Goal: Task Accomplishment & Management: Manage account settings

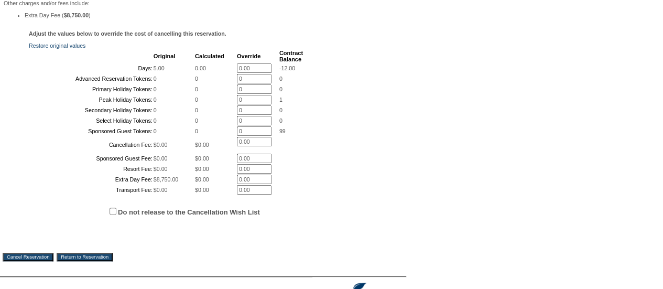
scroll to position [349, 0]
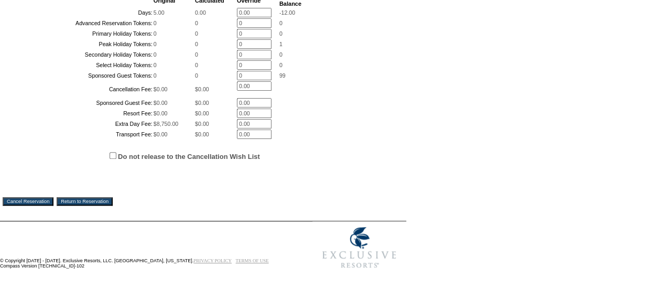
click at [37, 197] on input "Cancel Reservation" at bounding box center [28, 201] width 51 height 8
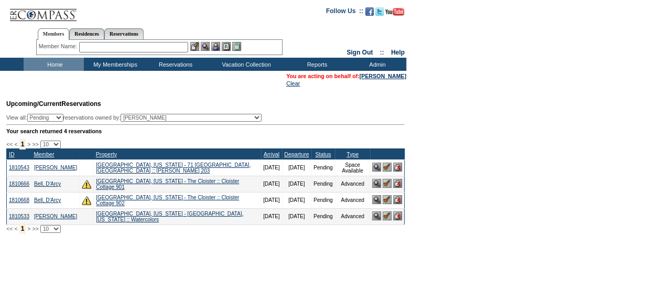
click at [160, 45] on input "text" at bounding box center [133, 47] width 109 height 10
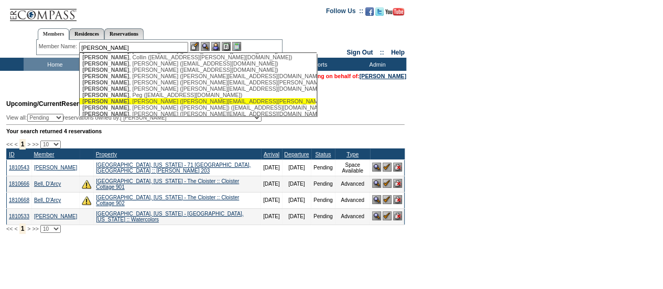
scroll to position [92, 0]
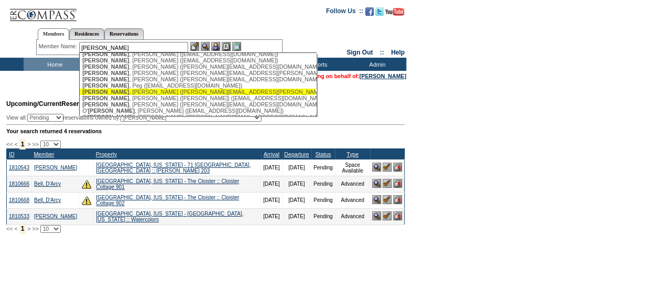
click at [132, 95] on div "[PERSON_NAME] ([PERSON_NAME][EMAIL_ADDRESS][PERSON_NAME][DOMAIN_NAME])" at bounding box center [197, 92] width 230 height 6
type input "[PERSON_NAME] ([PERSON_NAME][EMAIL_ADDRESS][PERSON_NAME][DOMAIN_NAME])"
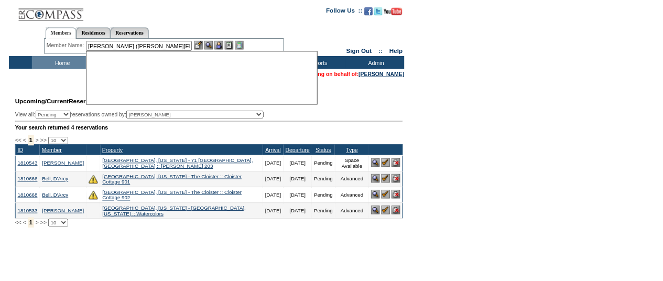
scroll to position [0, 0]
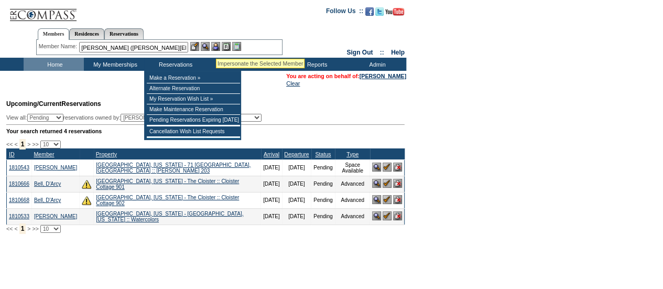
click at [216, 46] on img at bounding box center [215, 46] width 9 height 9
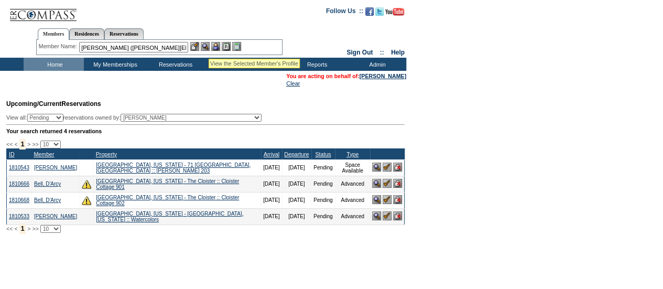
click at [208, 46] on img at bounding box center [205, 46] width 9 height 9
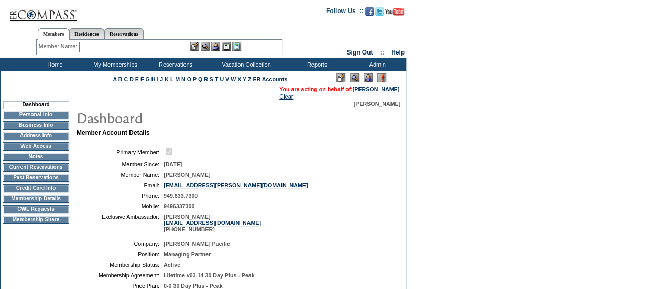
click at [41, 213] on td "CWL Requests" at bounding box center [36, 209] width 67 height 8
